Goal: Task Accomplishment & Management: Manage account settings

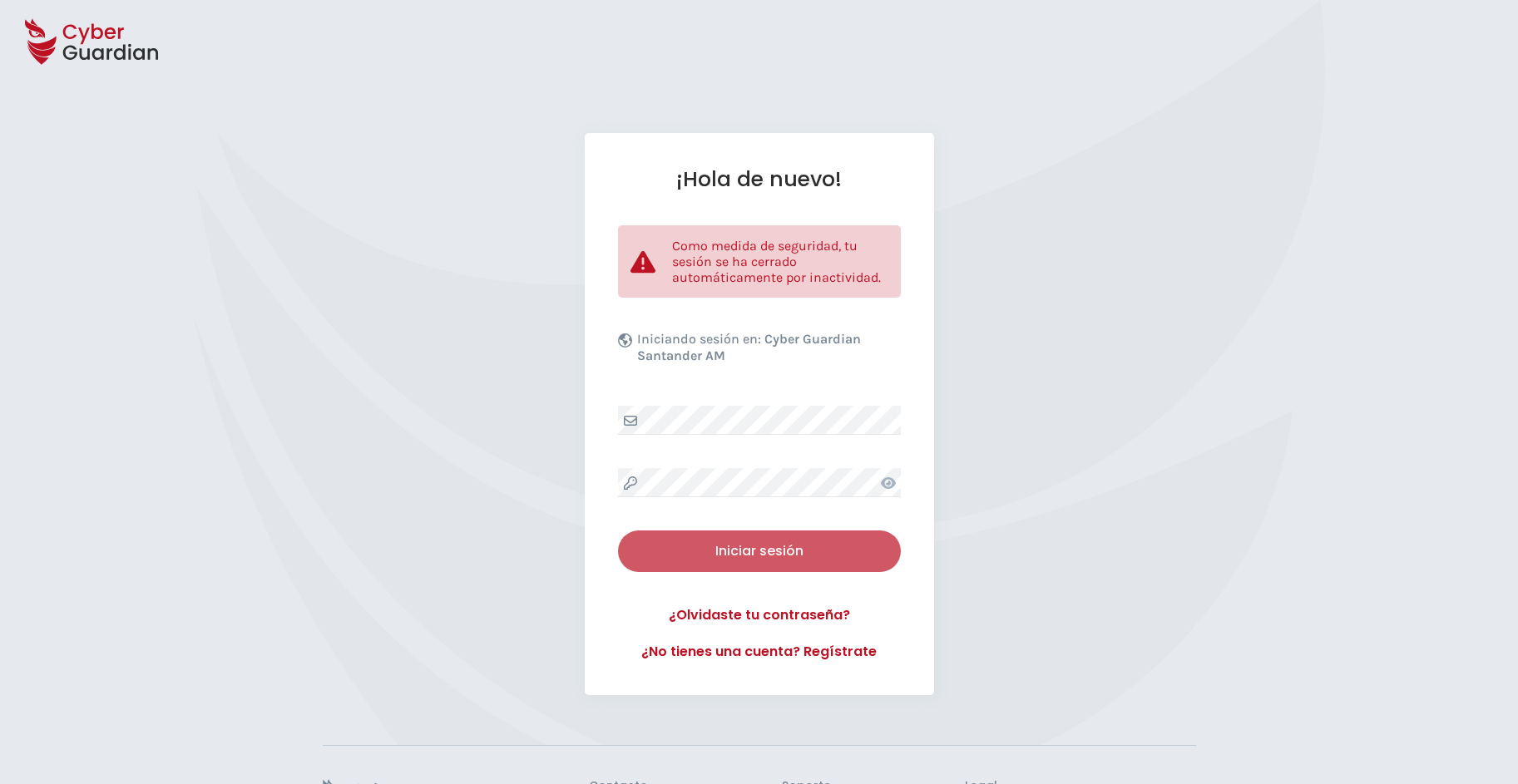
click at [716, 545] on div "Iniciar sesión" at bounding box center [759, 550] width 258 height 20
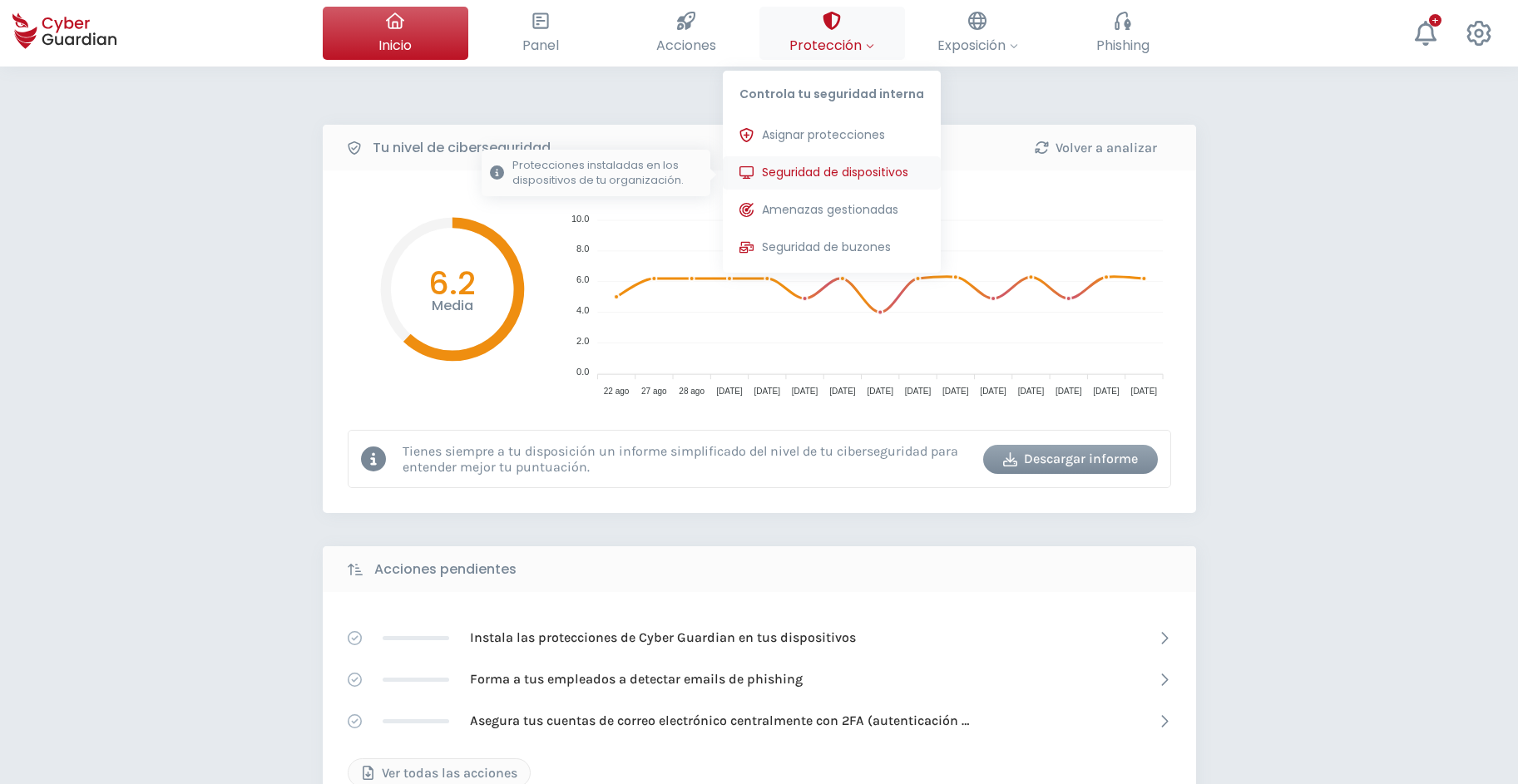
click at [804, 169] on span "Seguridad de dispositivos" at bounding box center [835, 173] width 146 height 17
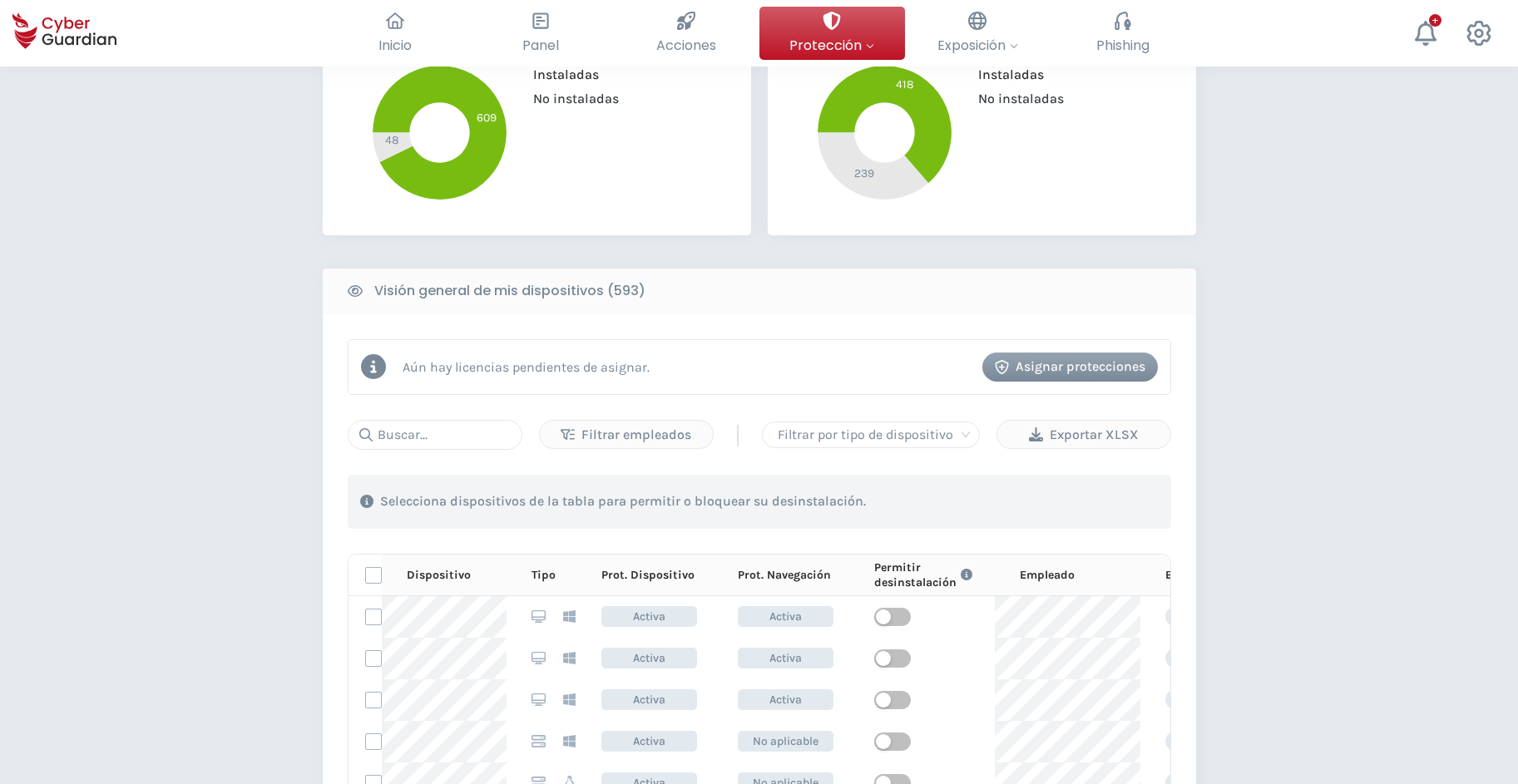
scroll to position [509, 0]
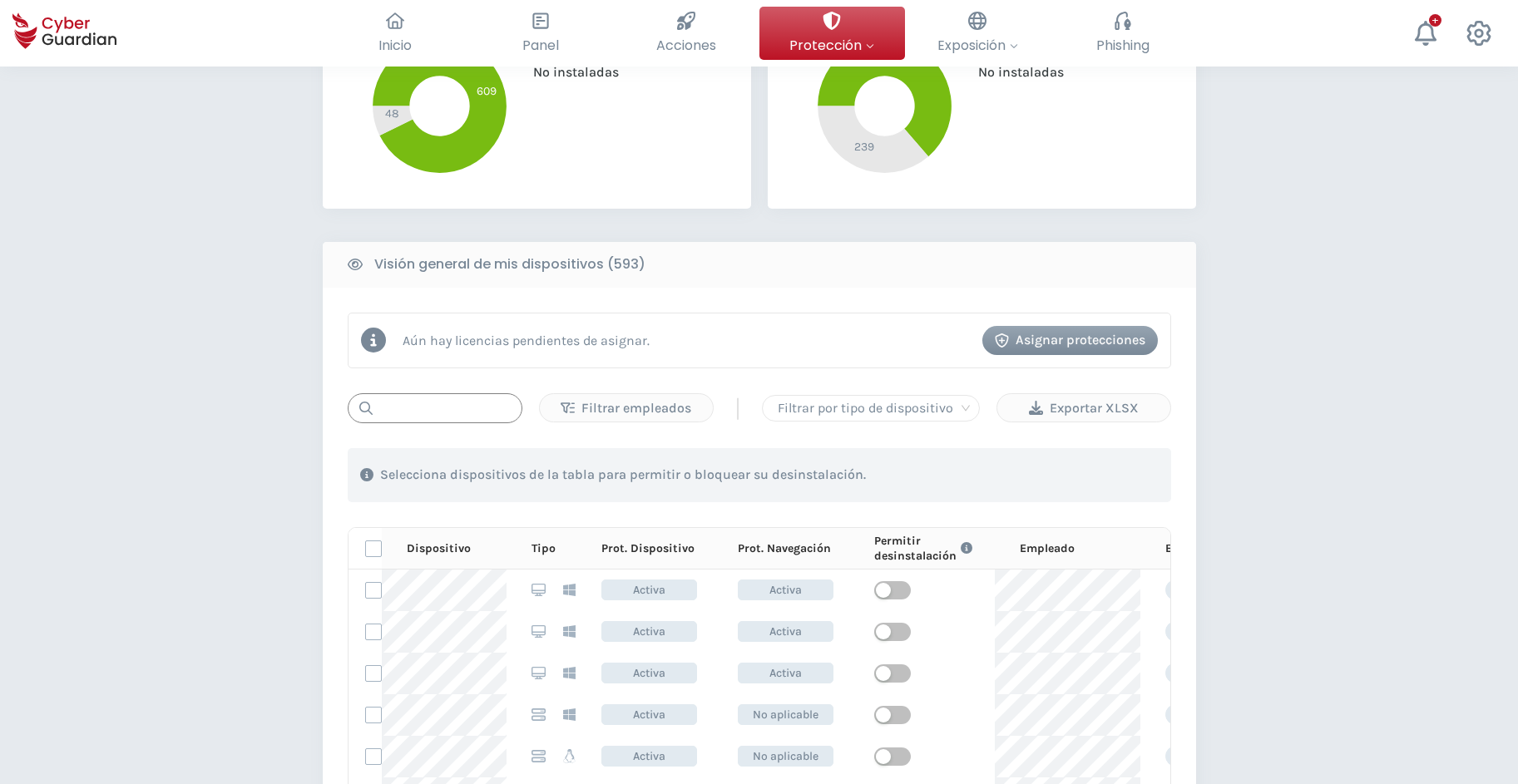
click at [430, 414] on input "text" at bounding box center [435, 408] width 174 height 30
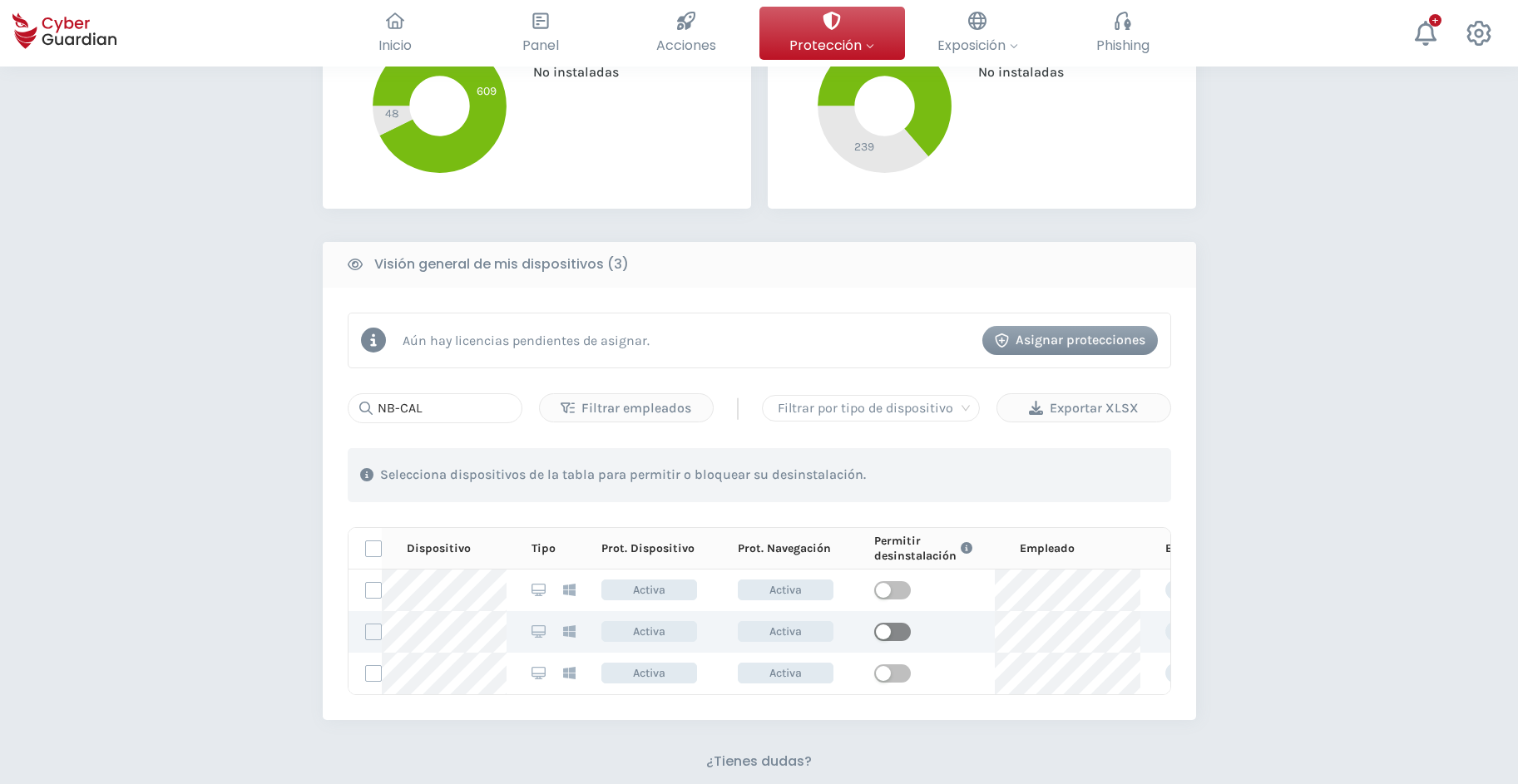
click at [898, 626] on span "button" at bounding box center [893, 631] width 37 height 18
click at [250, 616] on div "PROTECCIÓN > Seguridad de dispositivos ¿Cómo funciona? Añade empleados Instala …" at bounding box center [759, 316] width 1518 height 1517
click at [282, 392] on div "PROTECCIÓN > Seguridad de dispositivos ¿Cómo funciona? Añade empleados Instala …" at bounding box center [759, 316] width 1518 height 1517
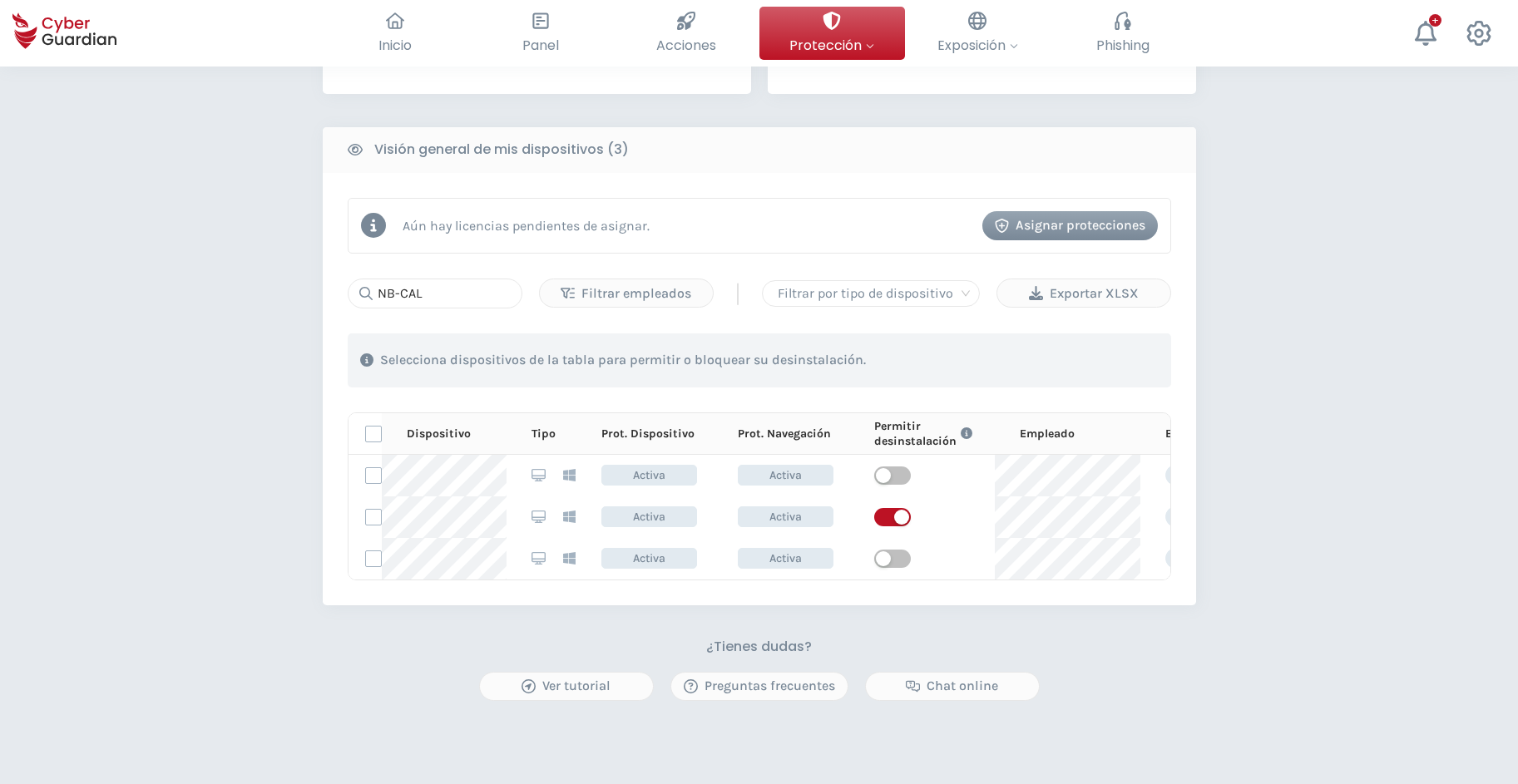
scroll to position [593, 0]
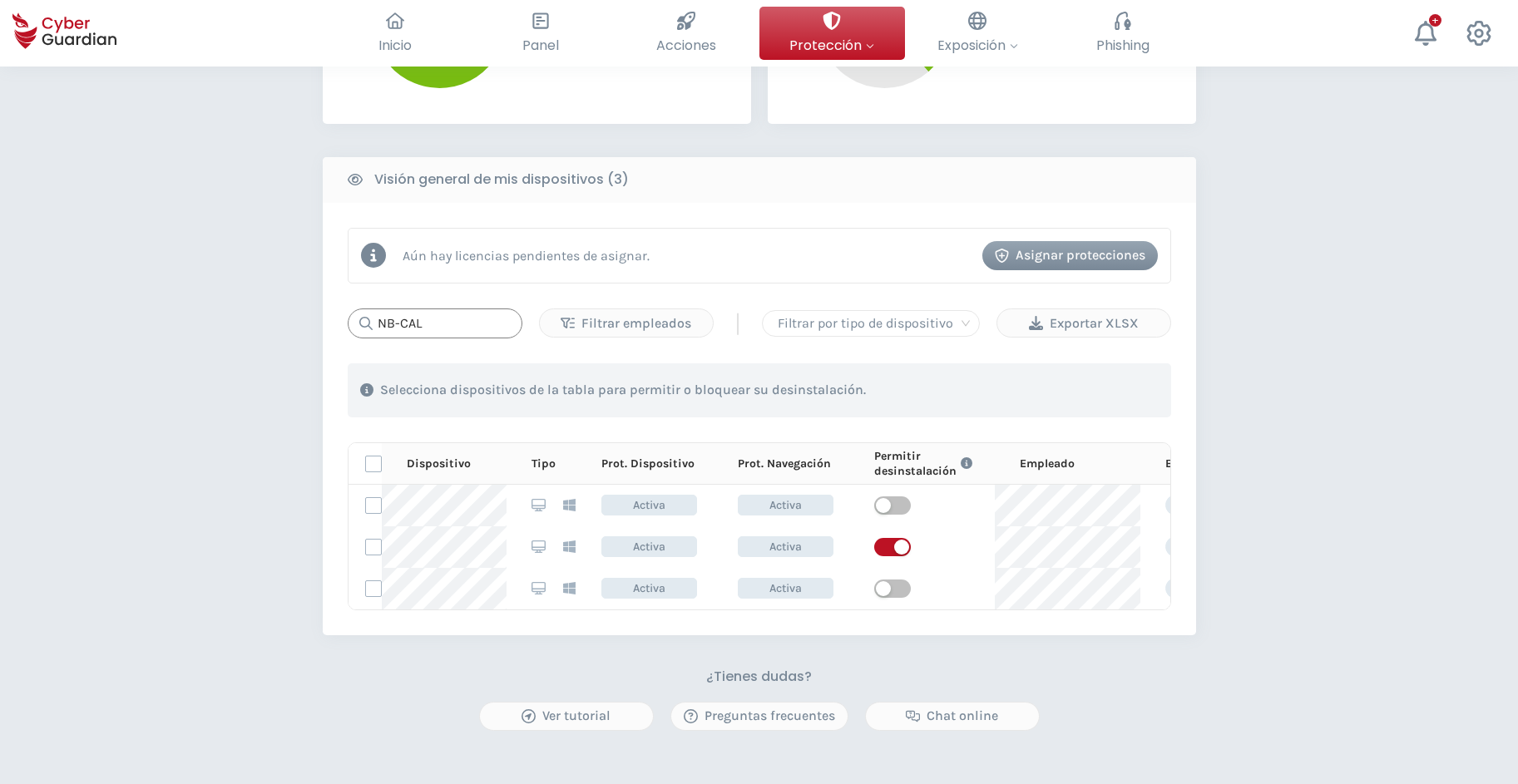
drag, startPoint x: 434, startPoint y: 330, endPoint x: 366, endPoint y: 336, distance: 68.3
click at [366, 336] on input "NB-CAL" at bounding box center [435, 323] width 174 height 30
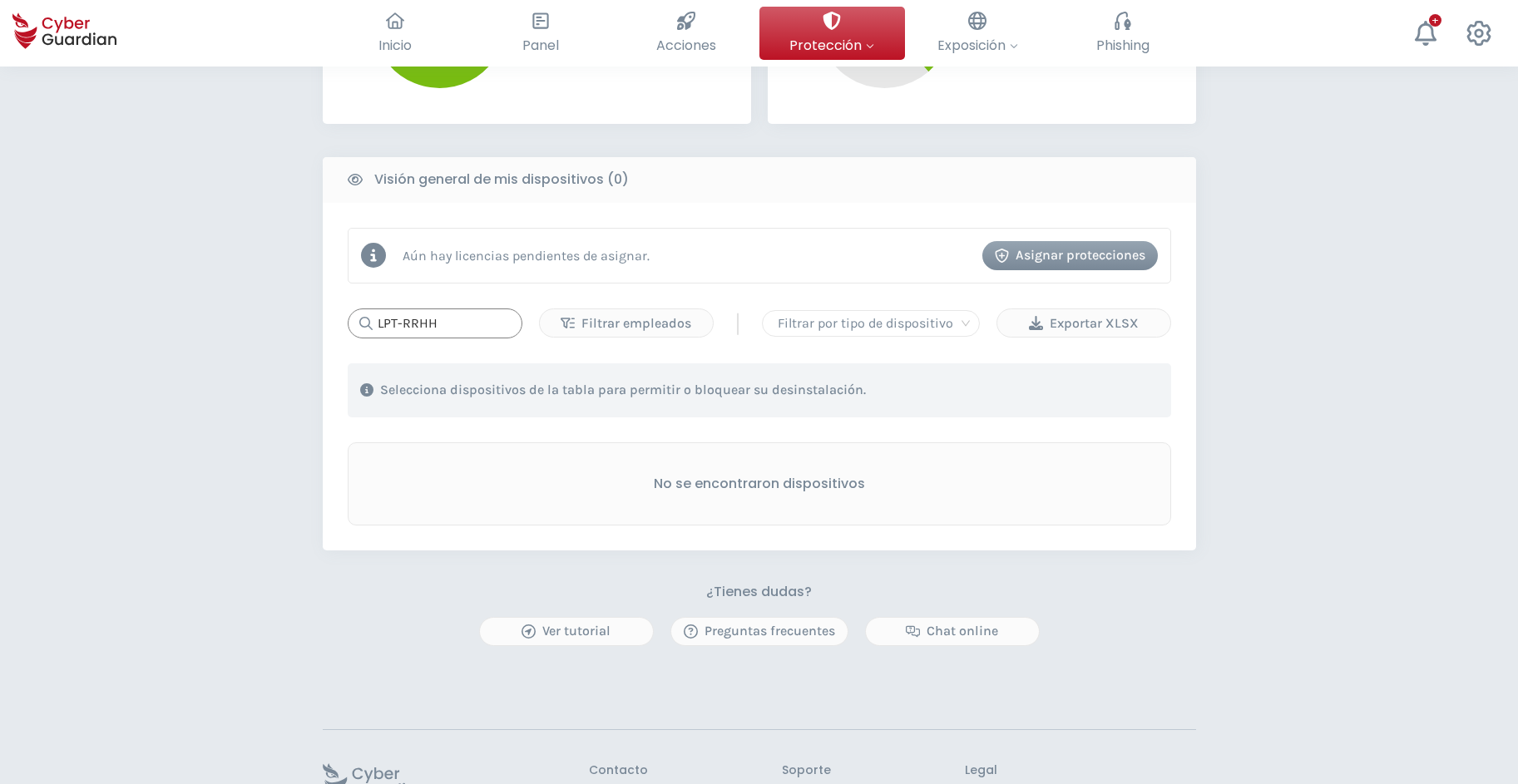
type input "LPT-RRHH"
click at [136, 216] on div "PROTECCIÓN > Seguridad de dispositivos ¿Cómo funciona? Añade empleados Instala …" at bounding box center [759, 189] width 1518 height 1433
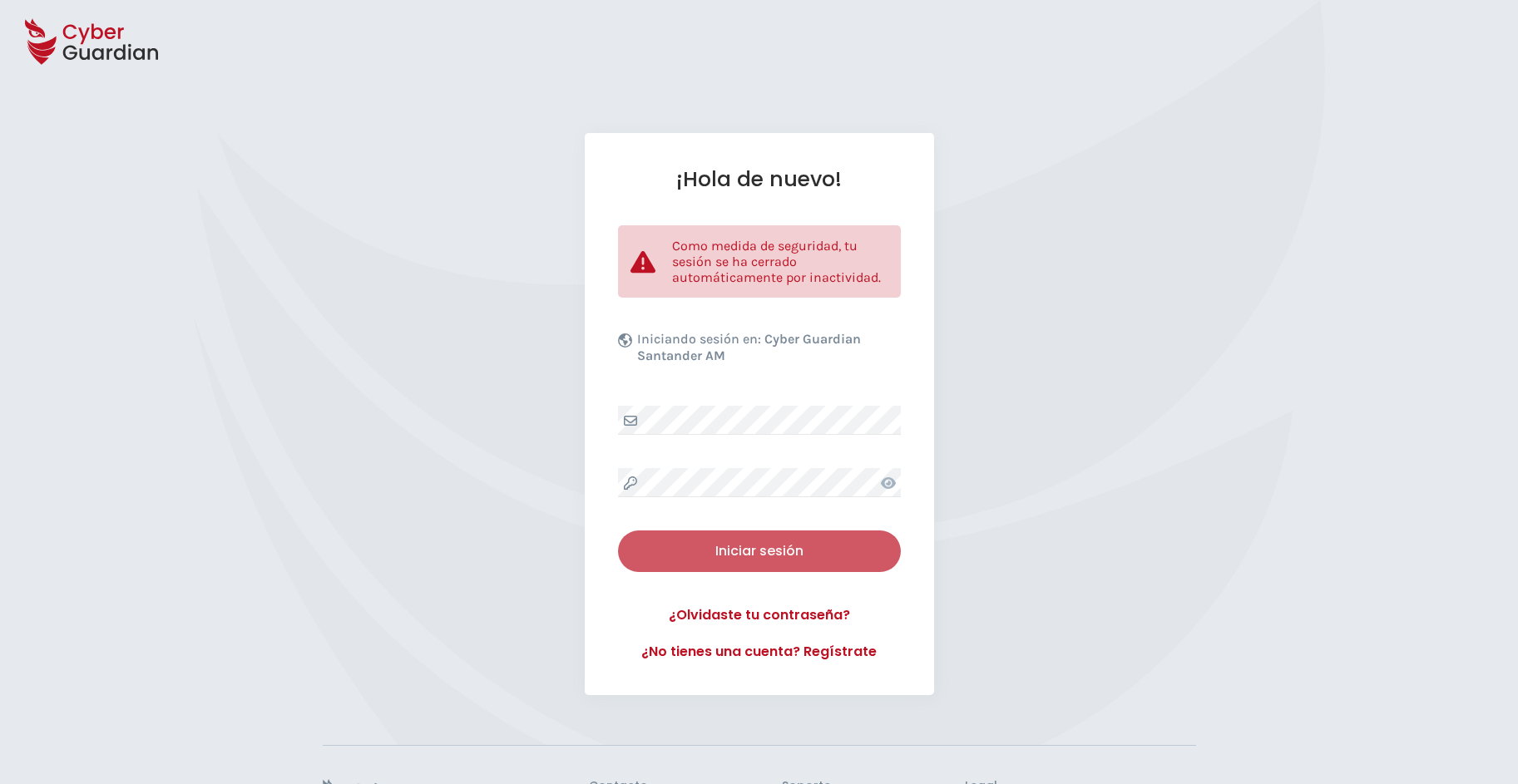
click at [750, 551] on div "Iniciar sesión" at bounding box center [759, 550] width 258 height 20
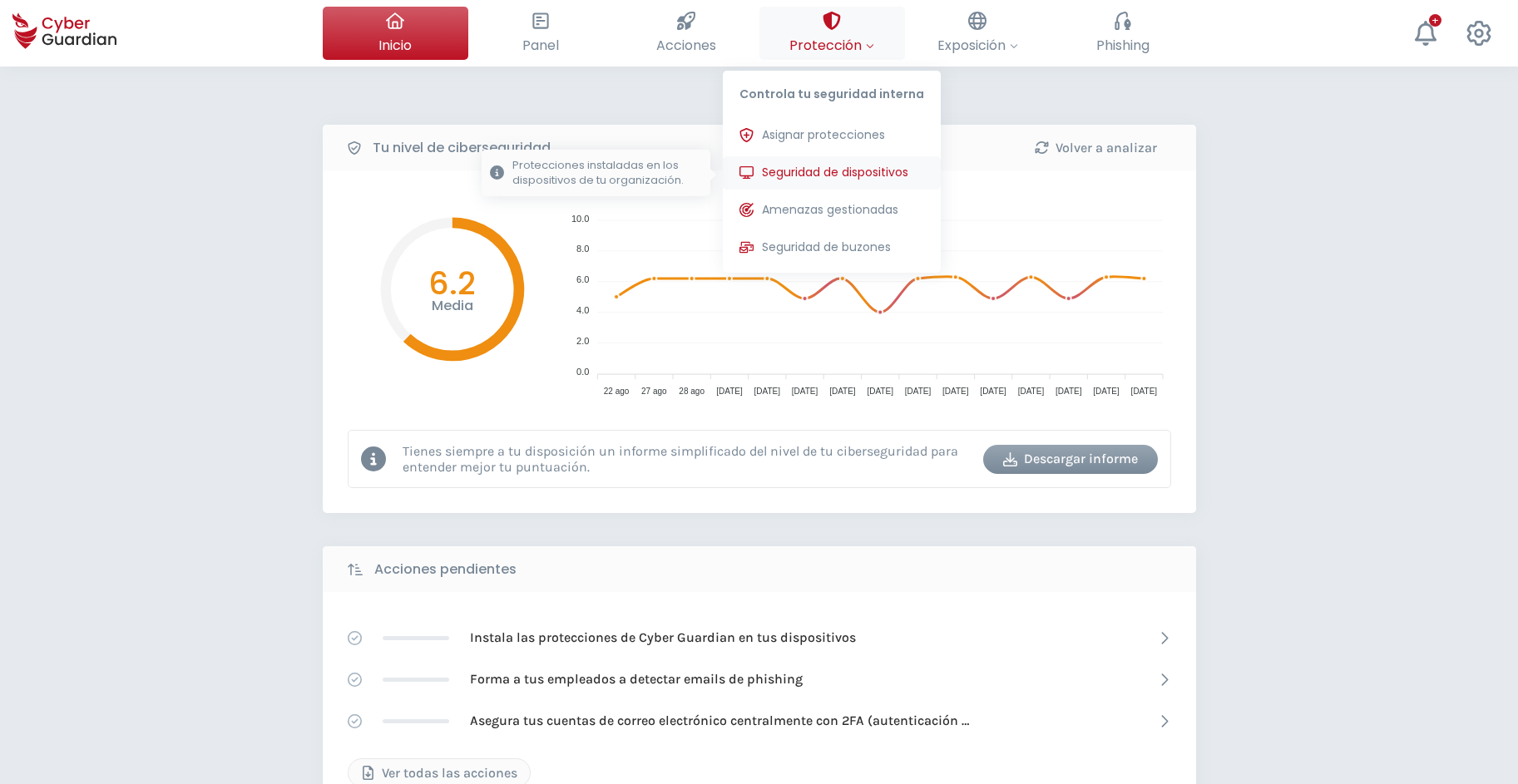
click at [823, 174] on span "Seguridad de dispositivos" at bounding box center [835, 173] width 146 height 17
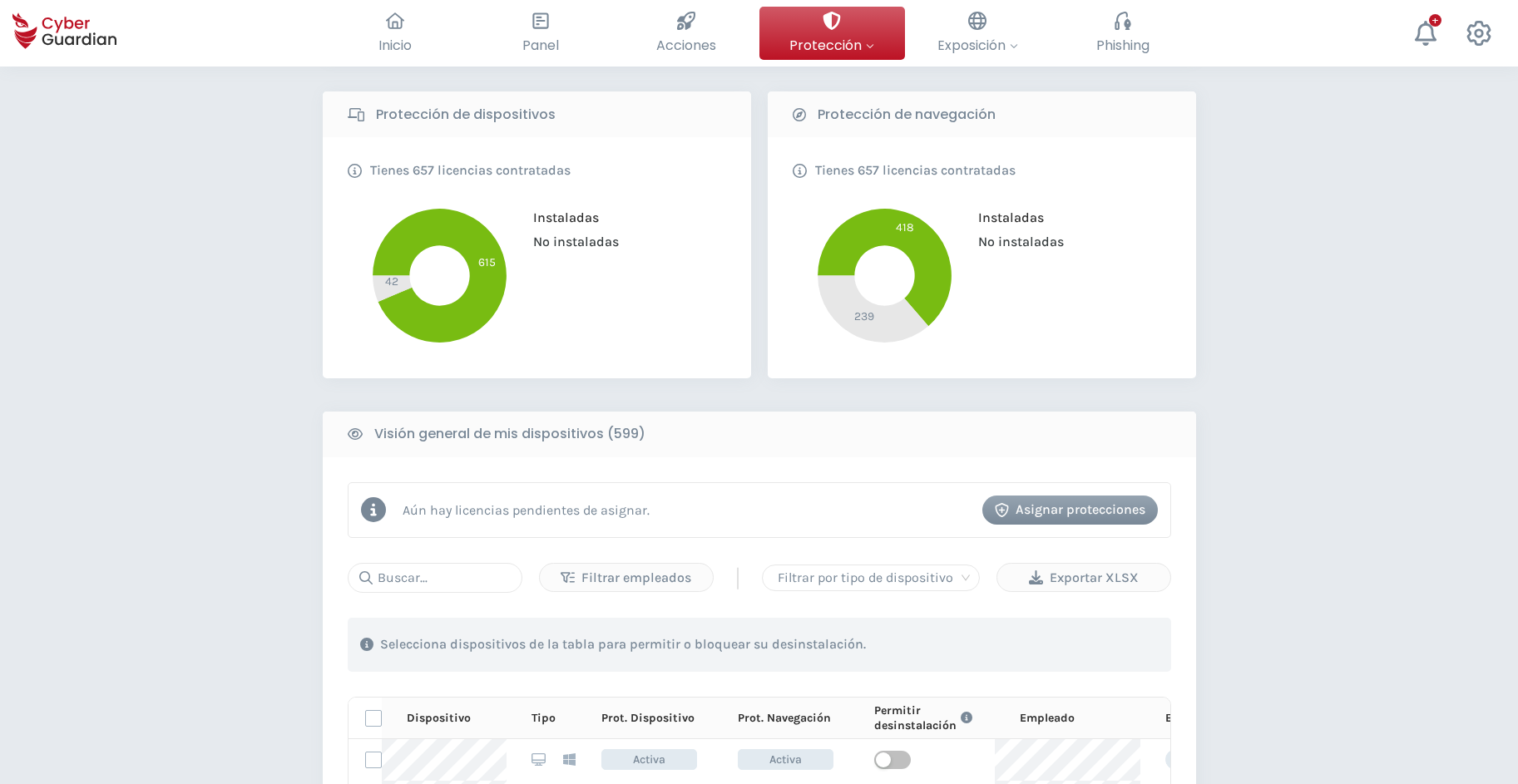
scroll to position [424, 0]
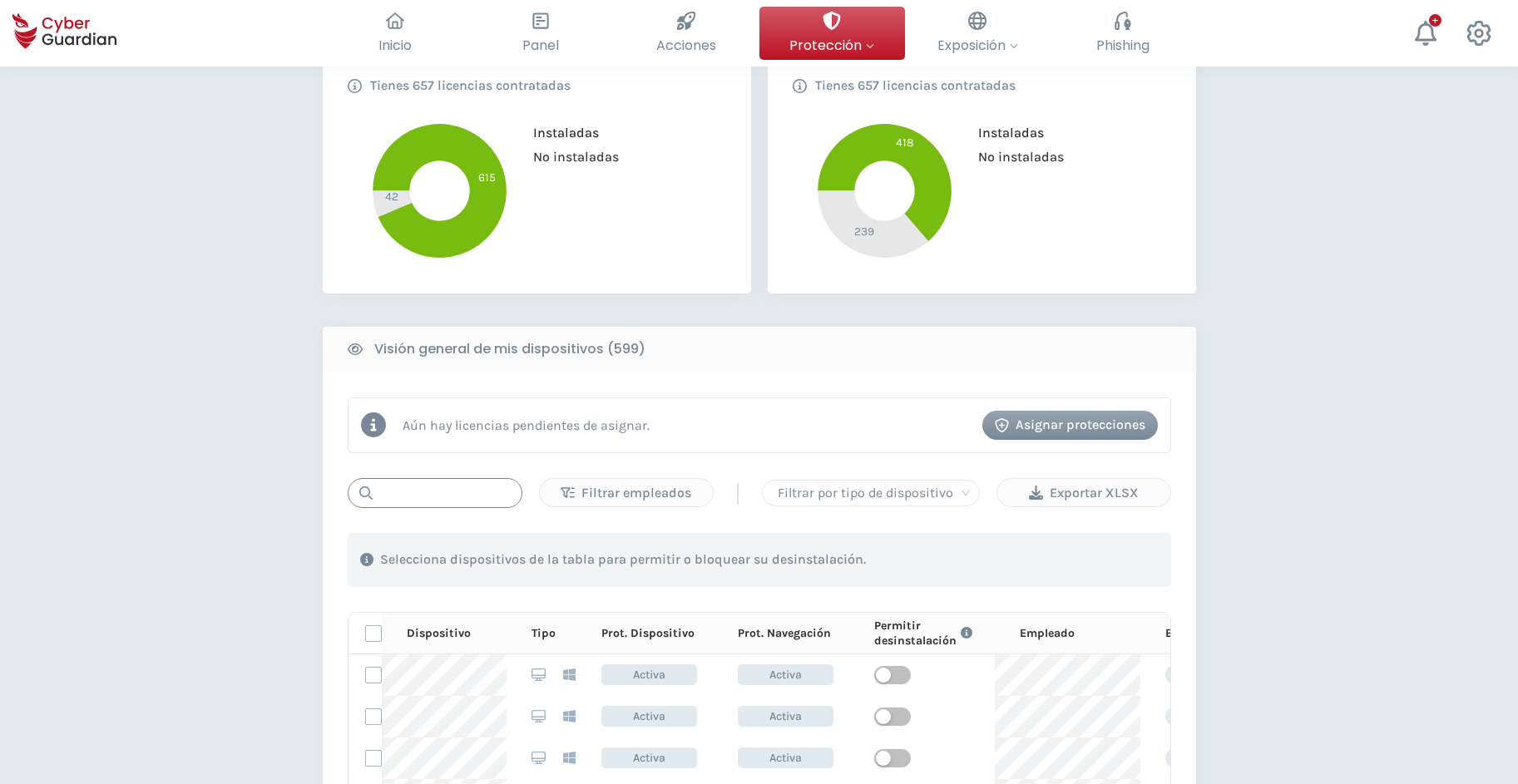
click at [456, 493] on input "text" at bounding box center [435, 493] width 174 height 30
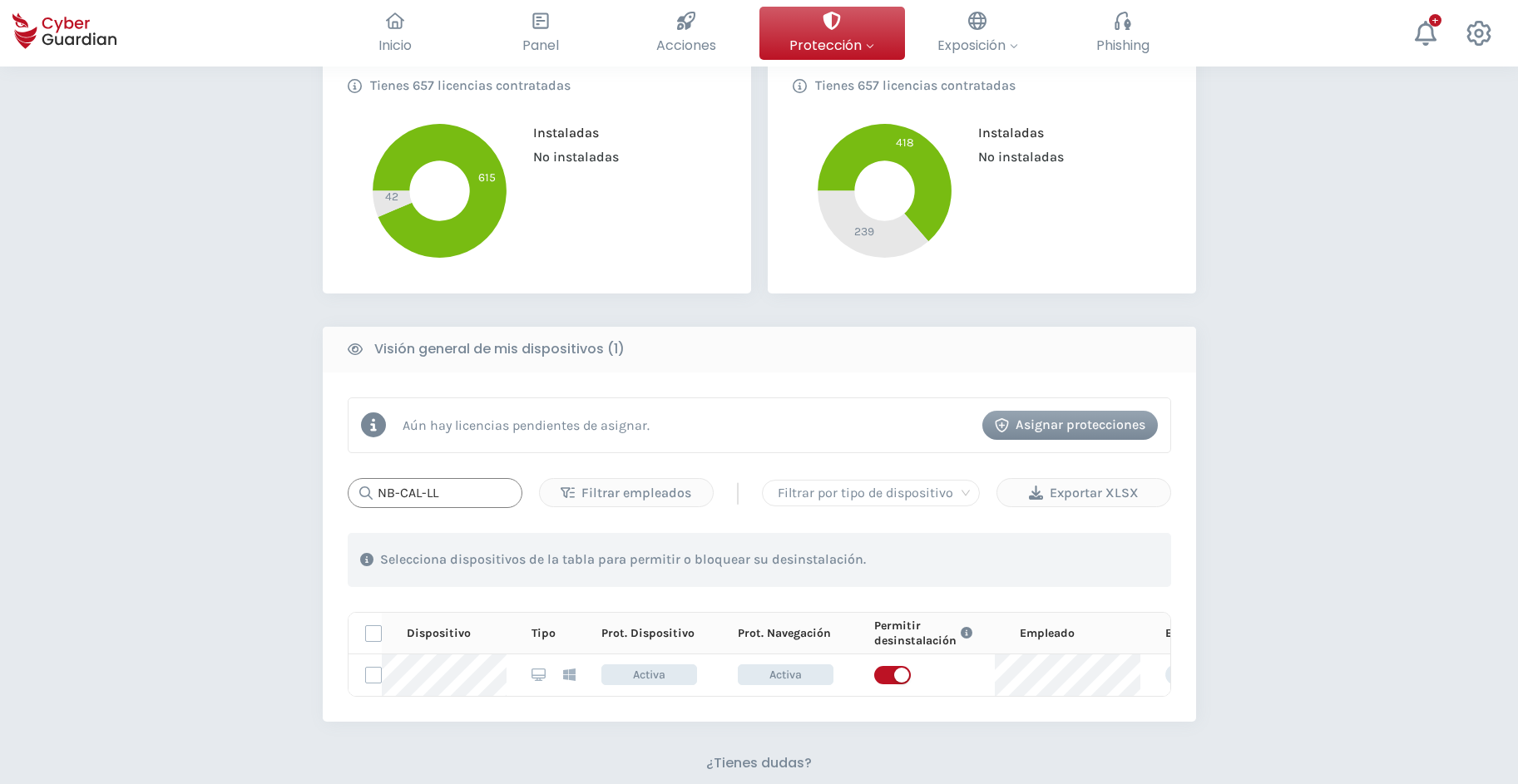
type input "NB-CAL-LL"
click at [291, 635] on div "PROTECCIÓN > Seguridad de dispositivos ¿Cómo funciona? Añade empleados Instala …" at bounding box center [759, 360] width 1518 height 1434
click at [198, 467] on div "PROTECCIÓN > Seguridad de dispositivos ¿Cómo funciona? Añade empleados Instala …" at bounding box center [759, 360] width 1518 height 1434
click at [475, 495] on input "NB-CAL-LL" at bounding box center [435, 493] width 174 height 30
